Goal: Transaction & Acquisition: Purchase product/service

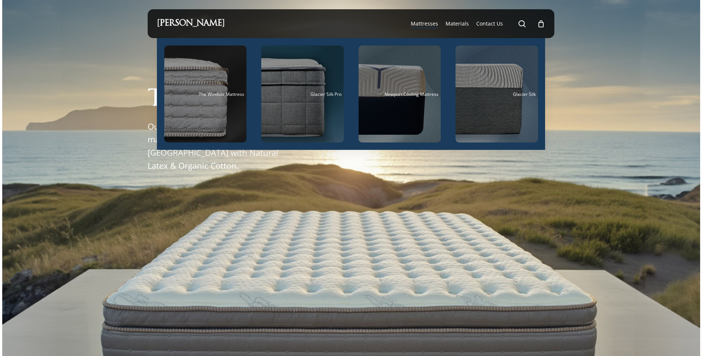
click at [427, 24] on span "Mattresses" at bounding box center [424, 23] width 27 height 7
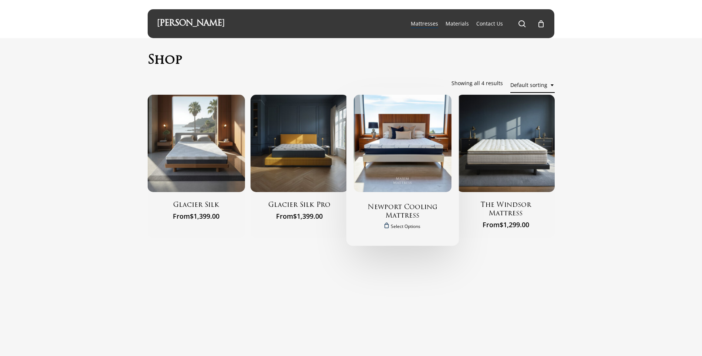
click at [430, 143] on img "Newport Cooling Mattress" at bounding box center [403, 144] width 98 height 98
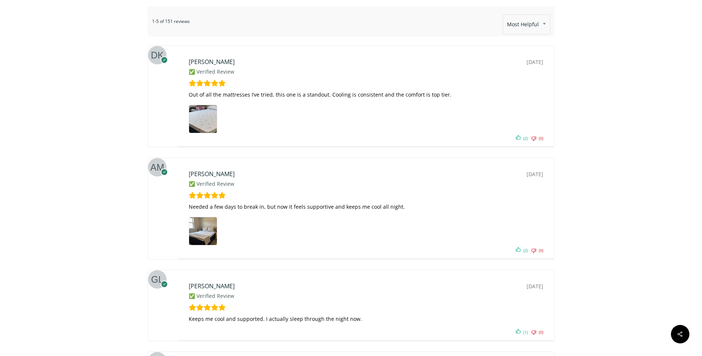
scroll to position [1962, 0]
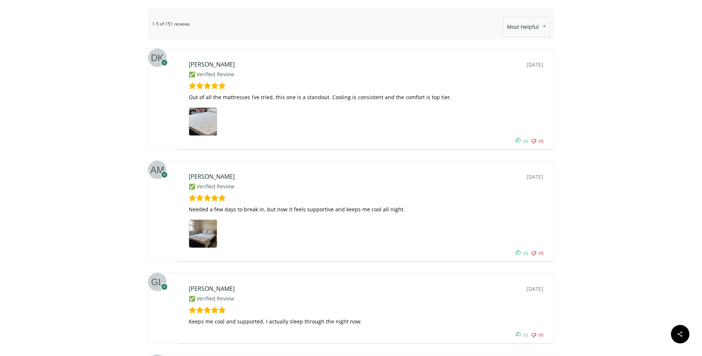
click at [205, 239] on img at bounding box center [203, 234] width 28 height 28
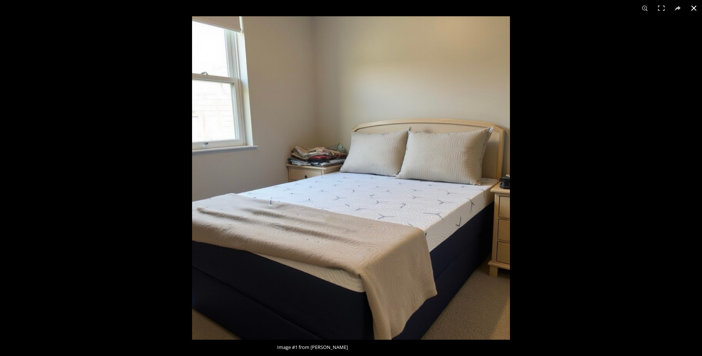
click at [49, 194] on div at bounding box center [351, 178] width 702 height 356
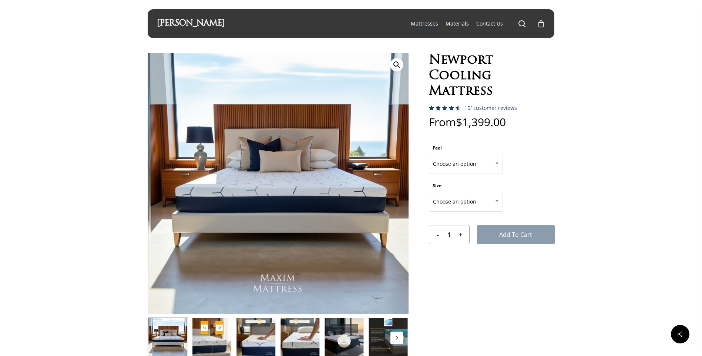
click at [296, 343] on img at bounding box center [300, 338] width 40 height 40
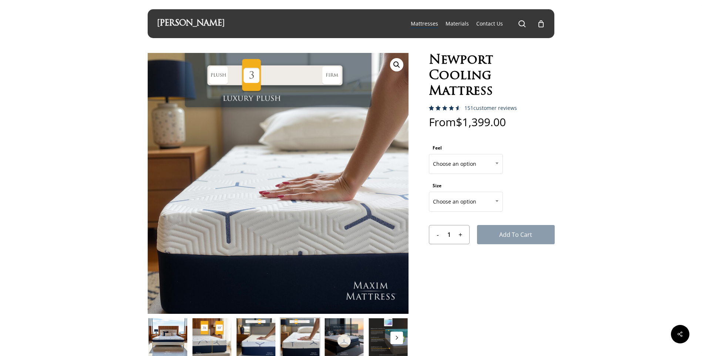
click at [339, 335] on img at bounding box center [344, 338] width 40 height 40
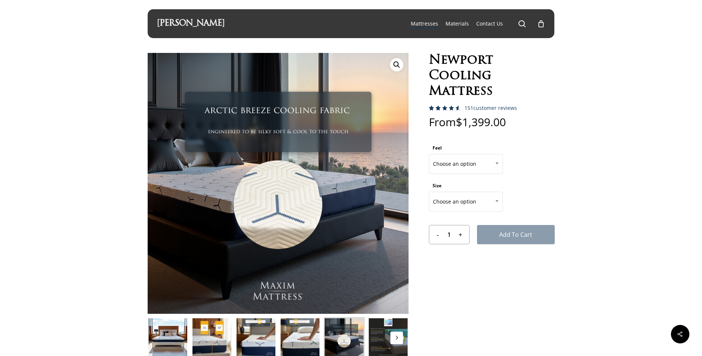
click at [385, 336] on img at bounding box center [388, 338] width 40 height 40
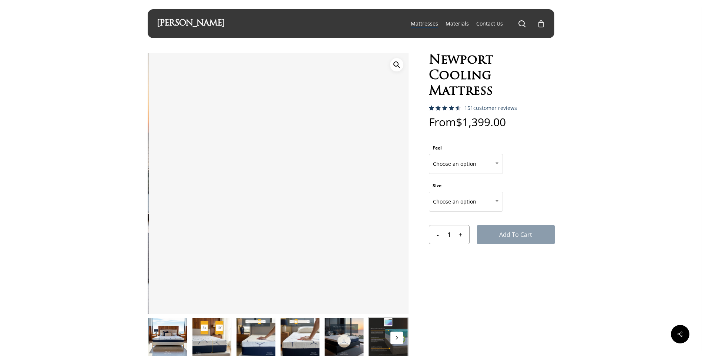
click at [398, 336] on icon "Next" at bounding box center [397, 338] width 4 height 4
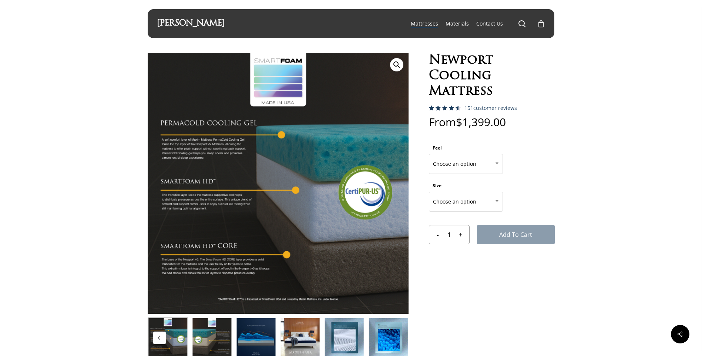
click at [377, 335] on img at bounding box center [388, 338] width 40 height 40
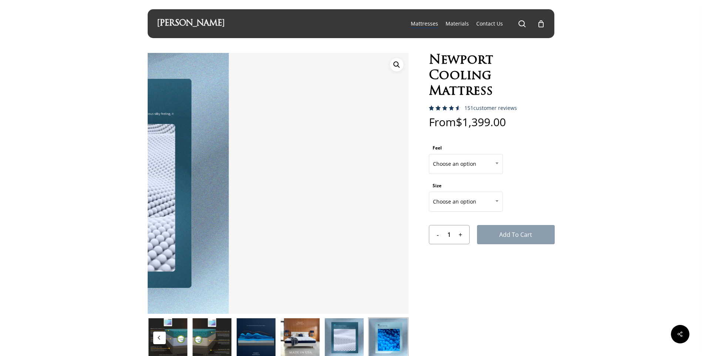
click at [344, 334] on img at bounding box center [344, 338] width 40 height 40
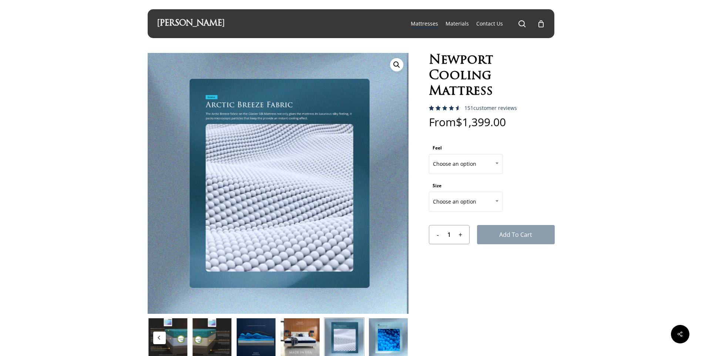
click at [302, 333] on img at bounding box center [300, 338] width 40 height 40
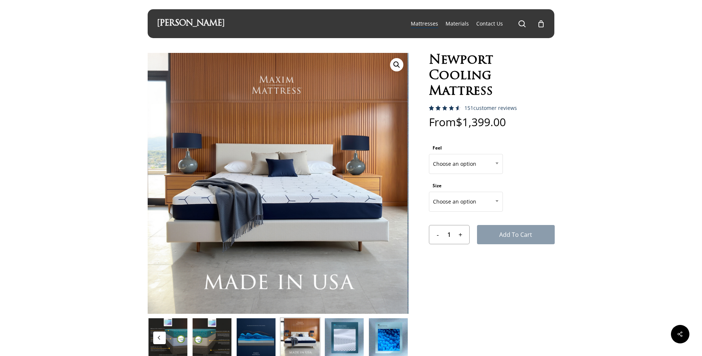
click at [268, 328] on img at bounding box center [256, 338] width 40 height 40
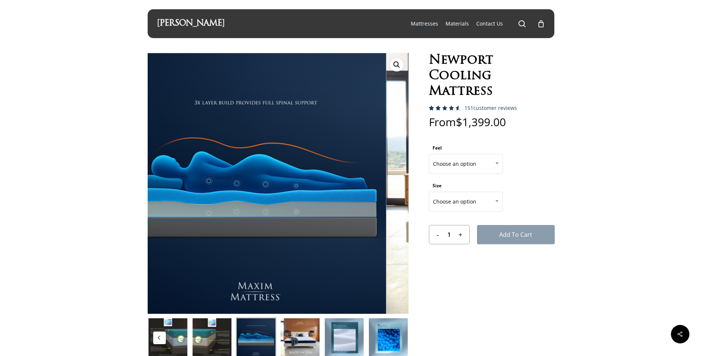
click at [228, 326] on img at bounding box center [212, 338] width 40 height 40
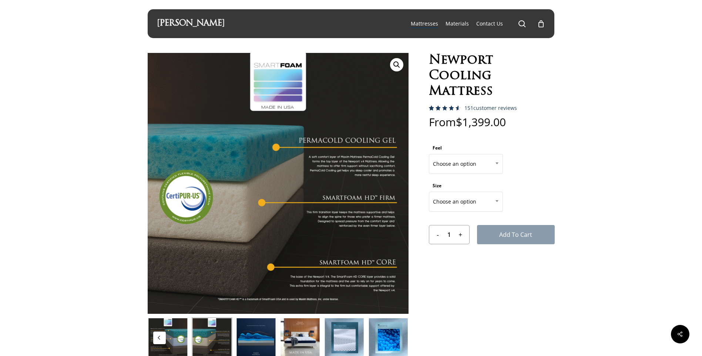
click at [177, 332] on img at bounding box center [168, 338] width 40 height 40
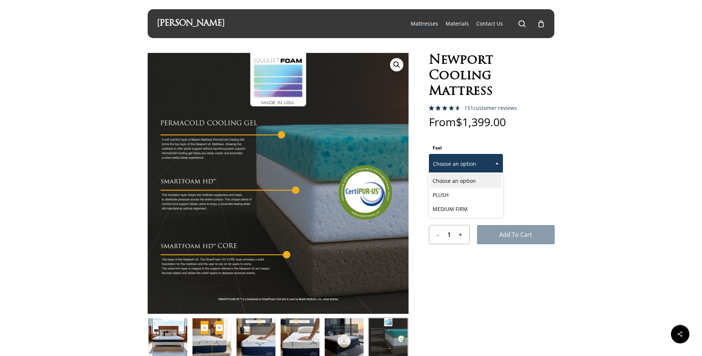
click at [474, 166] on span "Choose an option" at bounding box center [465, 164] width 73 height 16
click at [534, 166] on form "Feel Choose an option PLUSH MEDIUM FIRM Choose an option Size Choose an option …" at bounding box center [492, 193] width 126 height 102
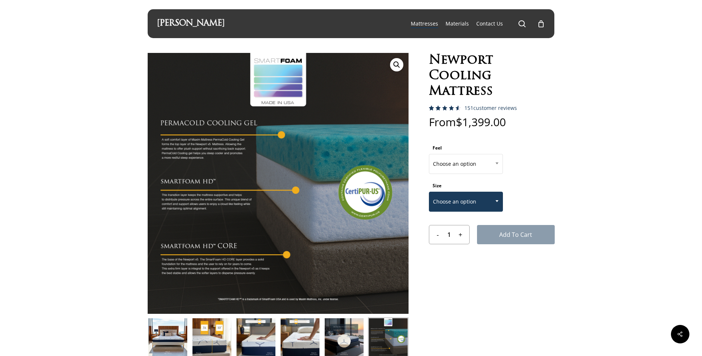
click at [477, 203] on span "Choose an option" at bounding box center [465, 202] width 73 height 16
click at [547, 191] on form "Feel Choose an option PLUSH MEDIUM FIRM Choose an option Size Choose an option …" at bounding box center [492, 193] width 126 height 102
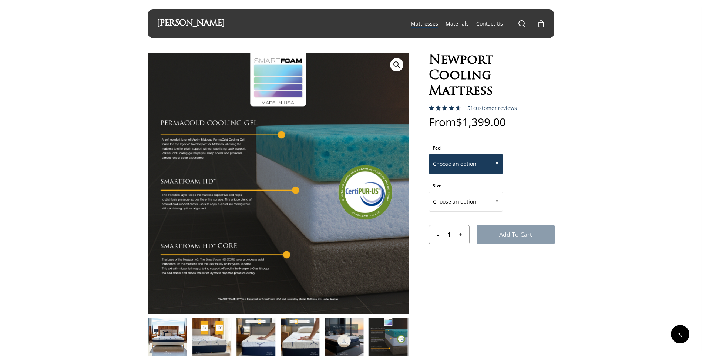
click at [488, 167] on span "Choose an option" at bounding box center [465, 164] width 73 height 16
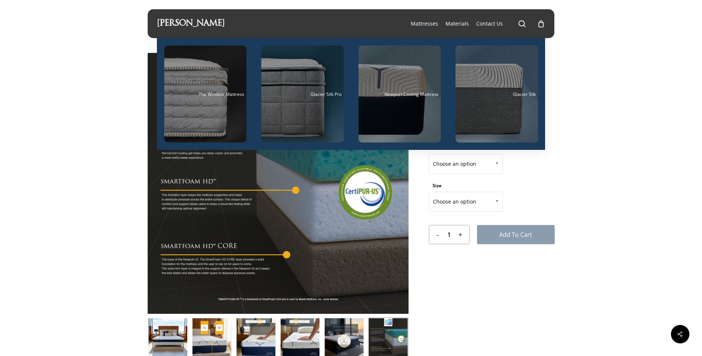
click at [428, 33] on li "Mattresses The Windsor Mattress Glacier Silk Pro Newport Cooling Mattress Glaci…" at bounding box center [424, 23] width 35 height 29
click at [430, 24] on span "Mattresses" at bounding box center [424, 23] width 27 height 7
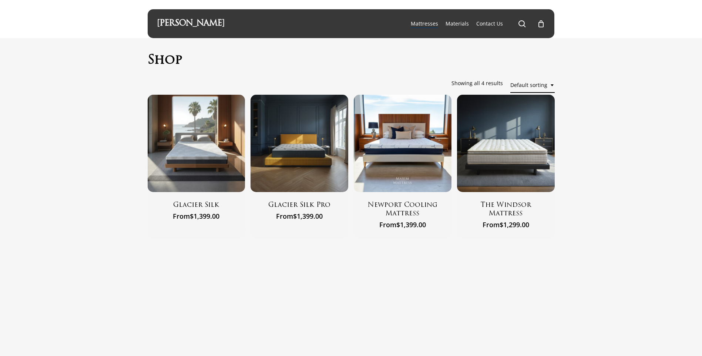
click at [199, 23] on link "[PERSON_NAME]" at bounding box center [191, 24] width 68 height 8
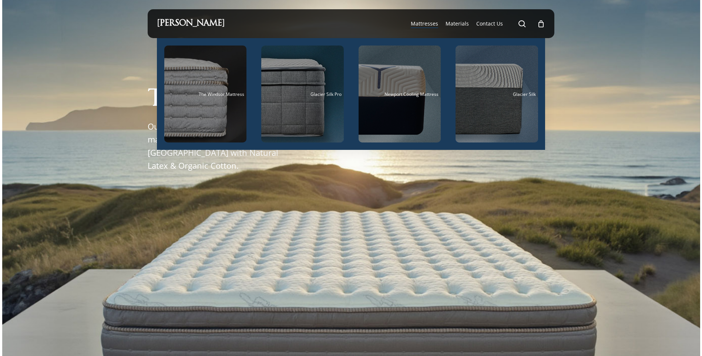
click at [438, 26] on span "Mattresses" at bounding box center [424, 23] width 27 height 7
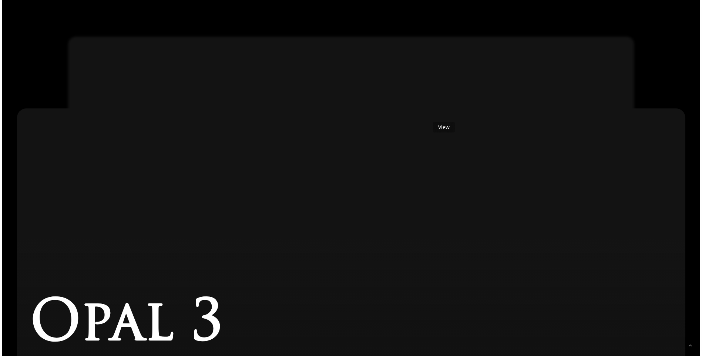
scroll to position [721, 0]
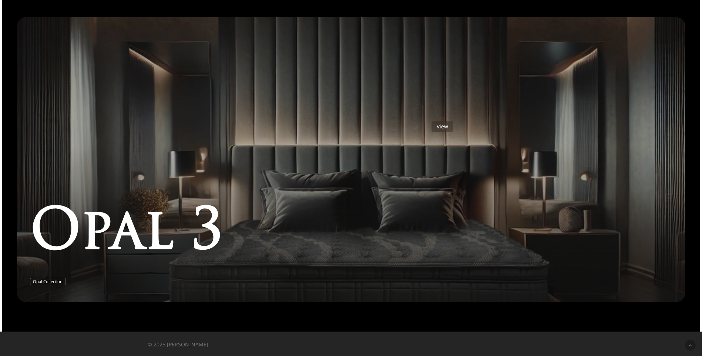
click at [427, 117] on link "Opal 3" at bounding box center [351, 159] width 669 height 285
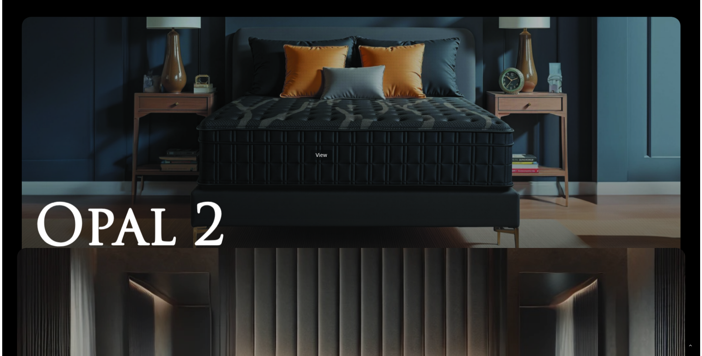
scroll to position [425, 0]
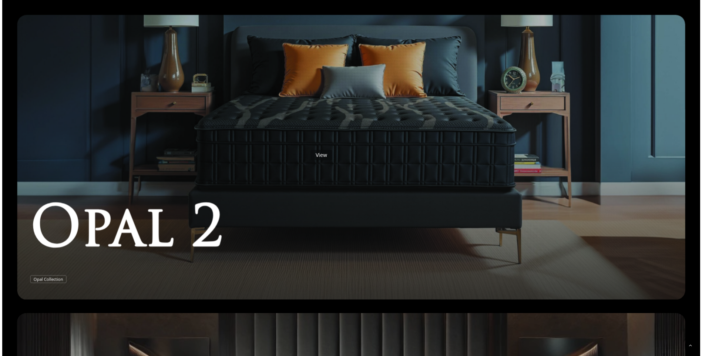
click at [306, 145] on link "Opal 2" at bounding box center [351, 157] width 668 height 285
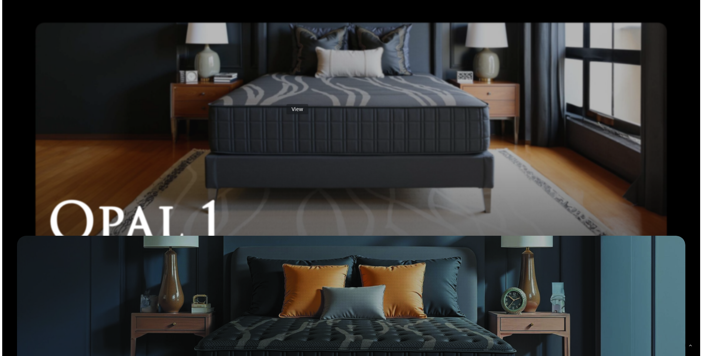
click at [282, 100] on link "Opal 1" at bounding box center [351, 157] width 632 height 269
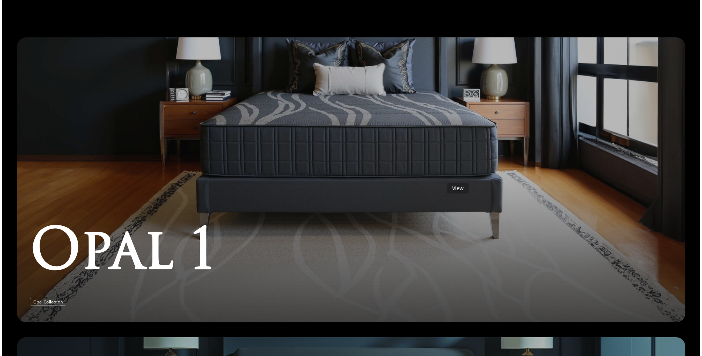
scroll to position [0, 0]
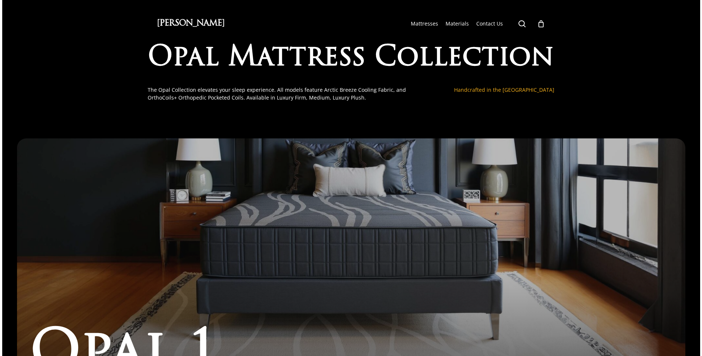
click at [520, 28] on li "search" at bounding box center [522, 23] width 9 height 29
click at [520, 27] on span "Main Menu" at bounding box center [522, 23] width 7 height 7
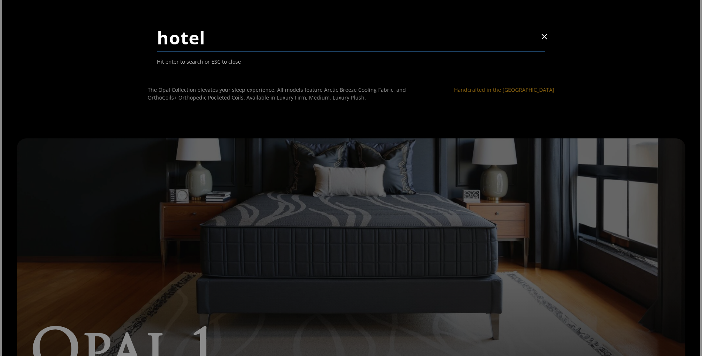
type input "hotel"
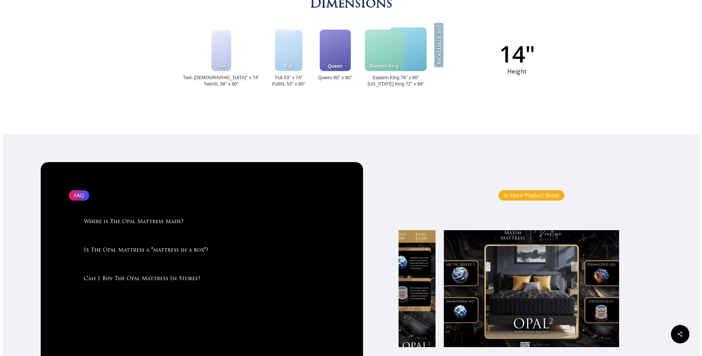
scroll to position [1032, 0]
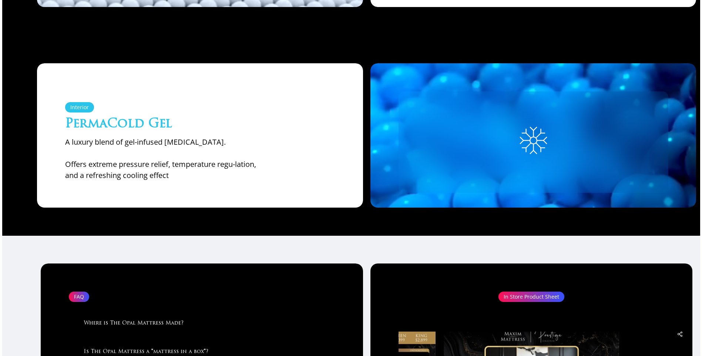
scroll to position [489, 0]
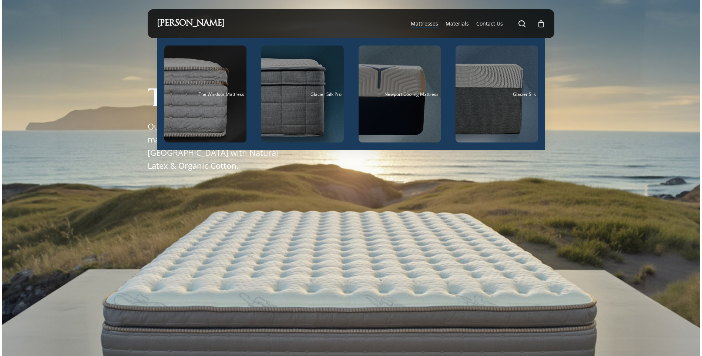
click at [433, 21] on span "Mattresses" at bounding box center [424, 23] width 27 height 7
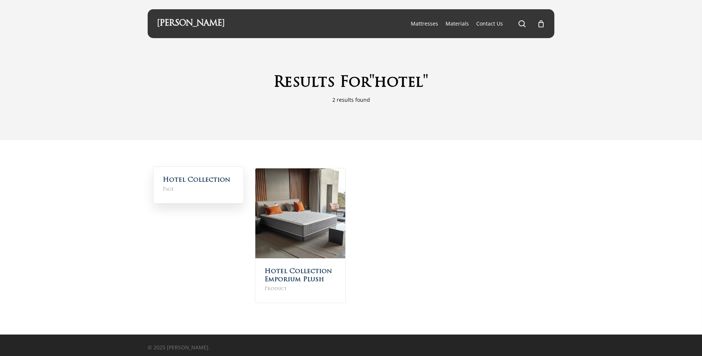
click at [181, 188] on span "Page" at bounding box center [198, 189] width 71 height 8
click at [183, 182] on link "Hotel Collection" at bounding box center [196, 180] width 67 height 6
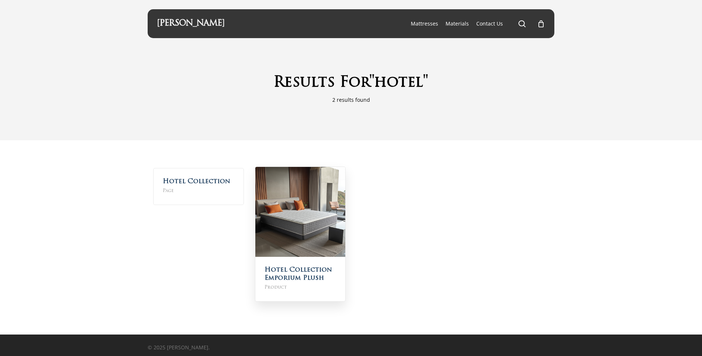
click at [315, 235] on img at bounding box center [300, 212] width 90 height 90
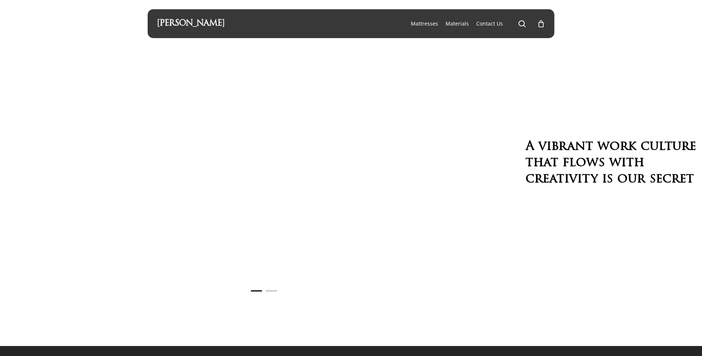
click at [351, 125] on div at bounding box center [290, 164] width 222 height 222
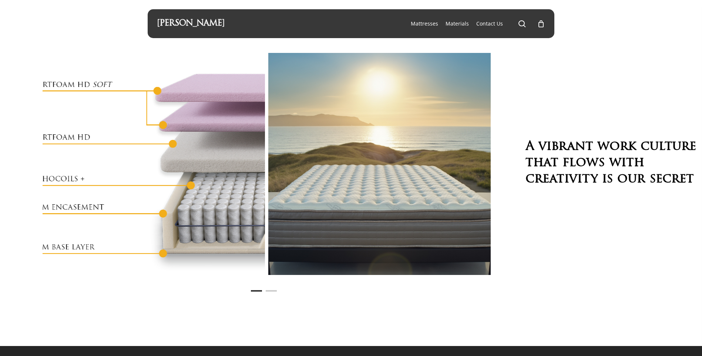
click at [174, 152] on link at bounding box center [154, 164] width 222 height 222
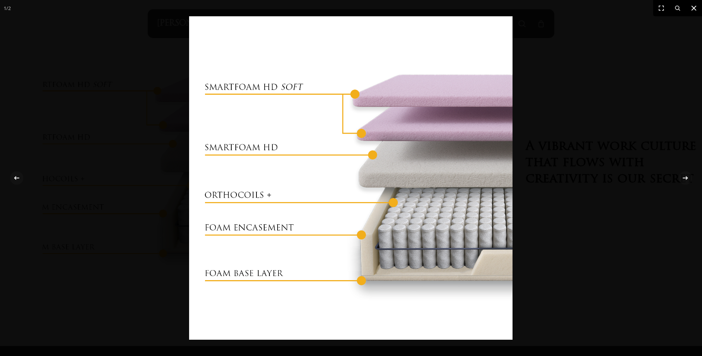
click at [696, 8] on icon at bounding box center [694, 8] width 9 height 9
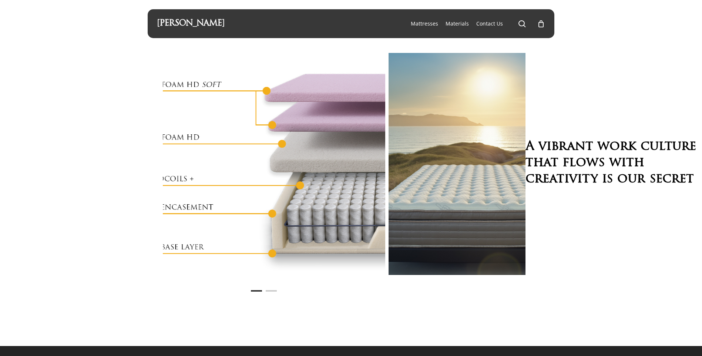
click at [470, 172] on div at bounding box center [423, 164] width 524 height 222
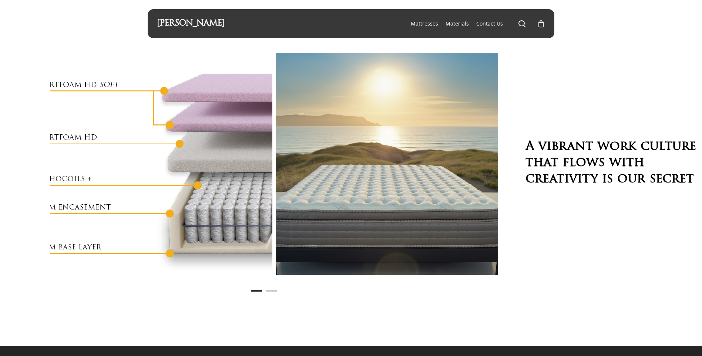
click at [221, 172] on link at bounding box center [161, 164] width 222 height 222
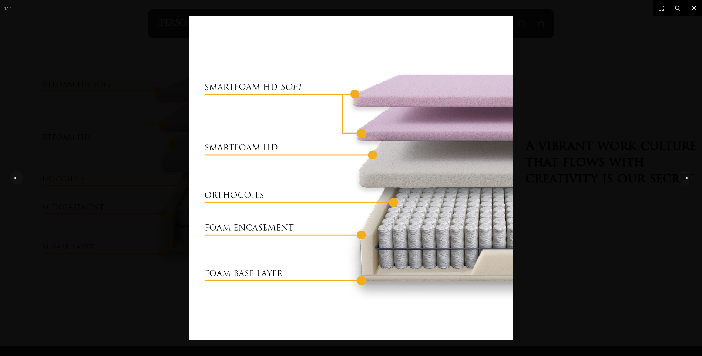
click at [690, 6] on icon at bounding box center [694, 8] width 9 height 9
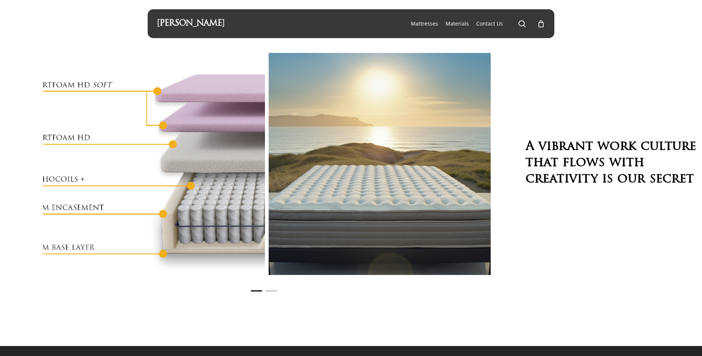
scroll to position [15, 0]
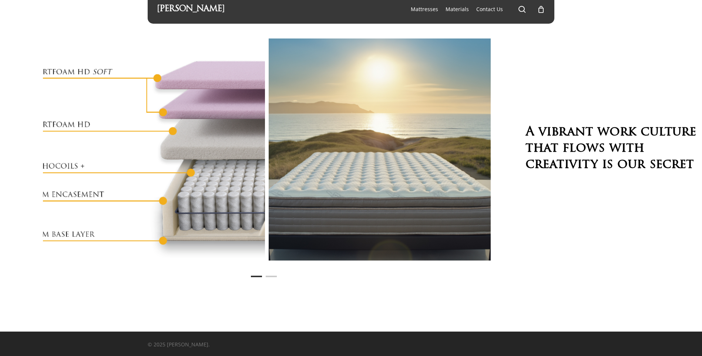
click at [402, 180] on link at bounding box center [379, 149] width 222 height 222
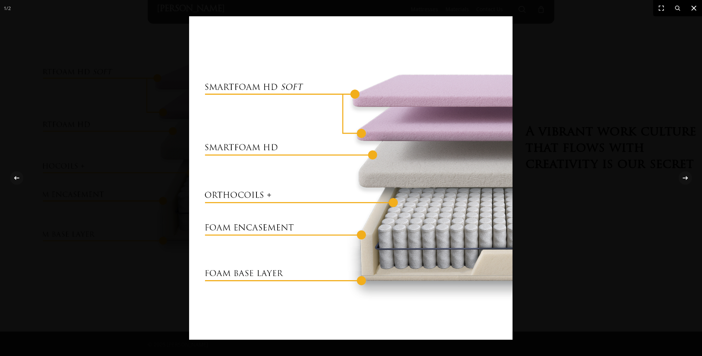
click at [690, 9] on icon at bounding box center [694, 8] width 9 height 9
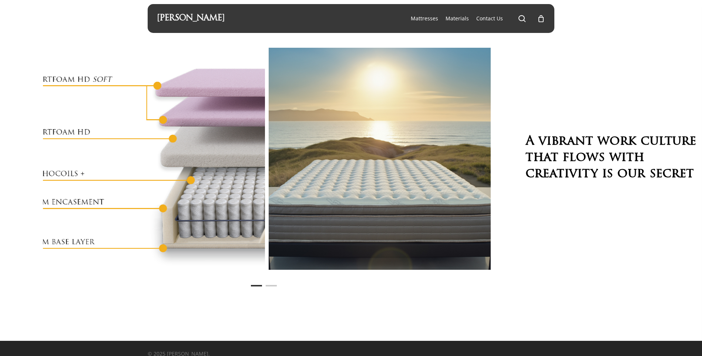
scroll to position [0, 0]
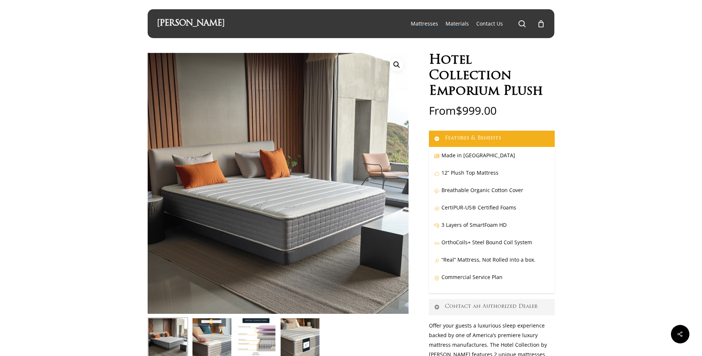
click at [460, 23] on span "Materials" at bounding box center [457, 23] width 23 height 7
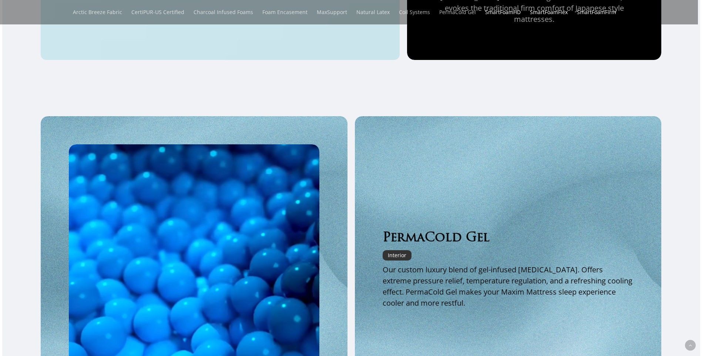
scroll to position [925, 0]
